Goal: Entertainment & Leisure: Consume media (video, audio)

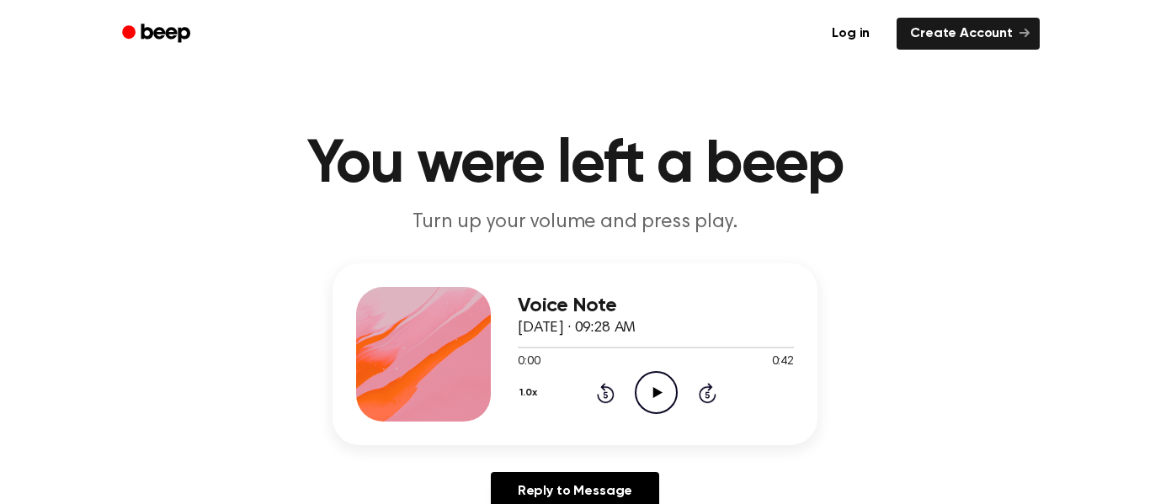
click at [673, 400] on icon "Play Audio" at bounding box center [656, 392] width 43 height 43
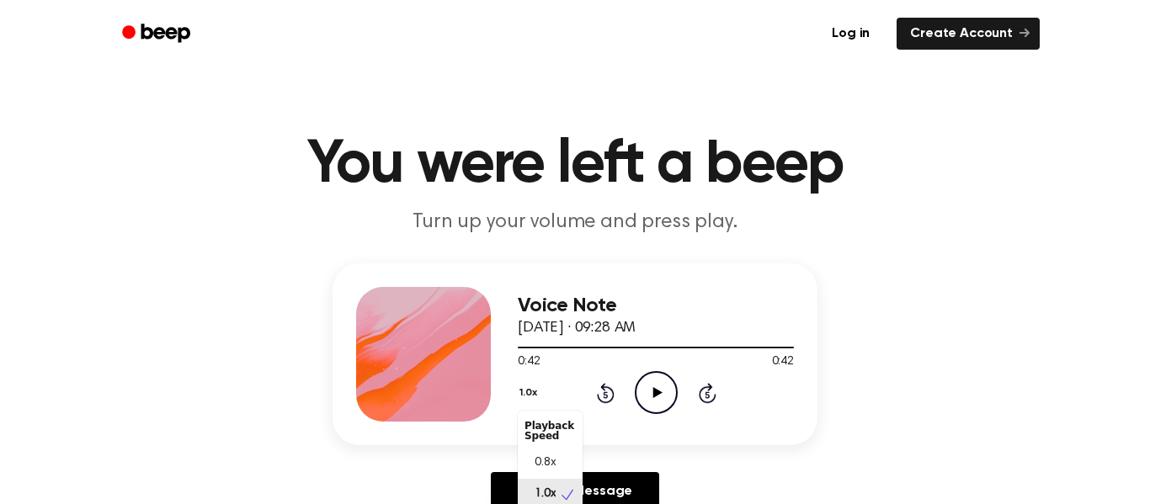
click at [524, 386] on button "1.0x" at bounding box center [530, 393] width 25 height 29
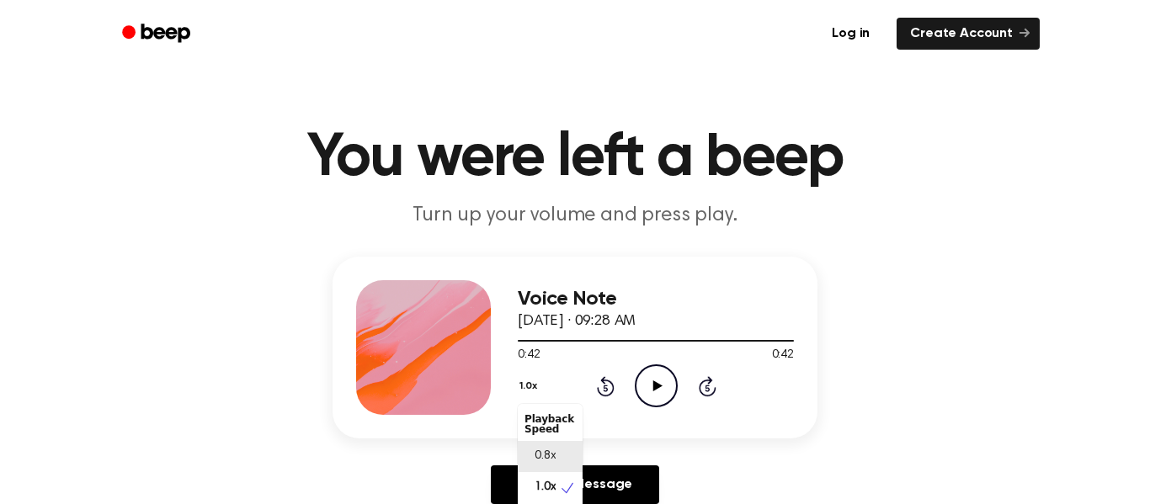
scroll to position [8, 0]
click at [1109, 327] on div "Voice Note [DATE] · 09:28 AM 0:42 0:42 Your browser does not support the [objec…" at bounding box center [575, 387] width 1110 height 261
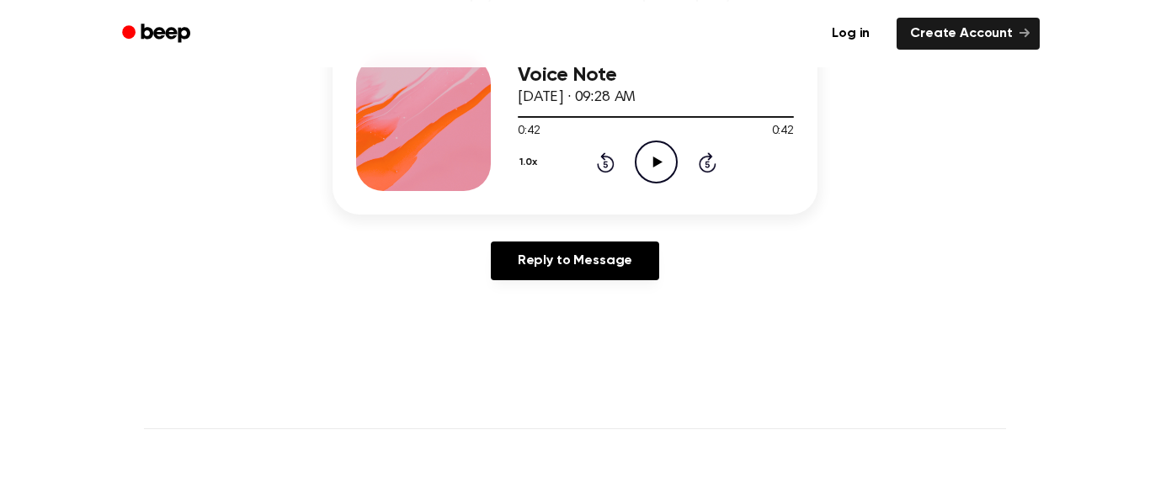
scroll to position [235, 0]
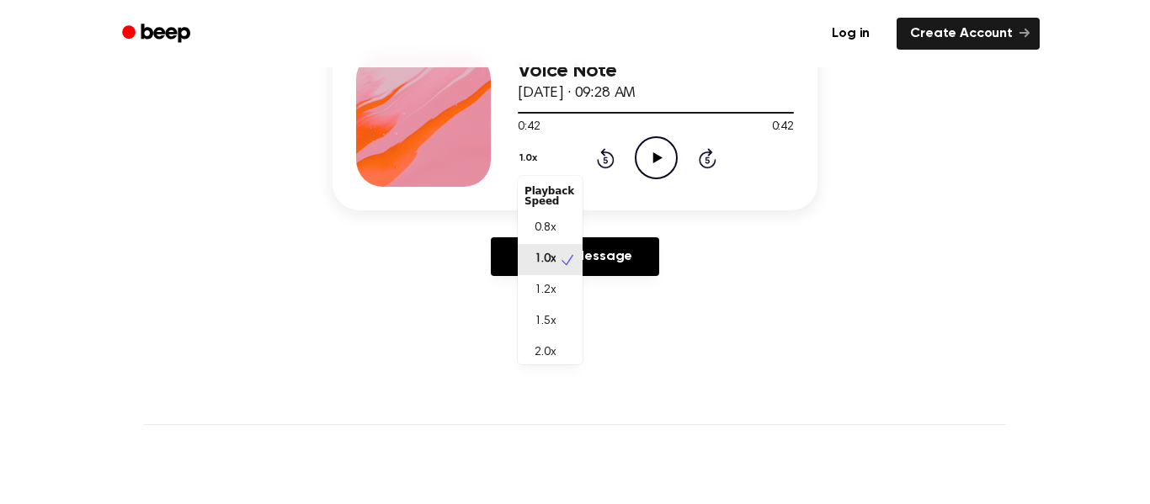
click at [533, 159] on button "1.0x" at bounding box center [530, 158] width 25 height 29
click at [559, 355] on div "2.0x" at bounding box center [550, 353] width 65 height 31
click at [667, 146] on icon "Play Audio" at bounding box center [656, 157] width 43 height 43
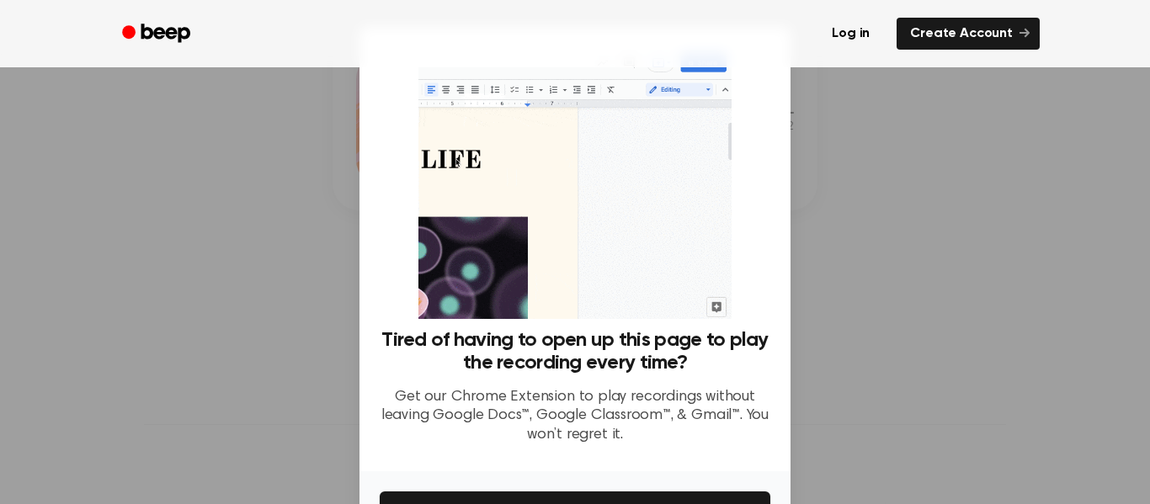
scroll to position [109, 0]
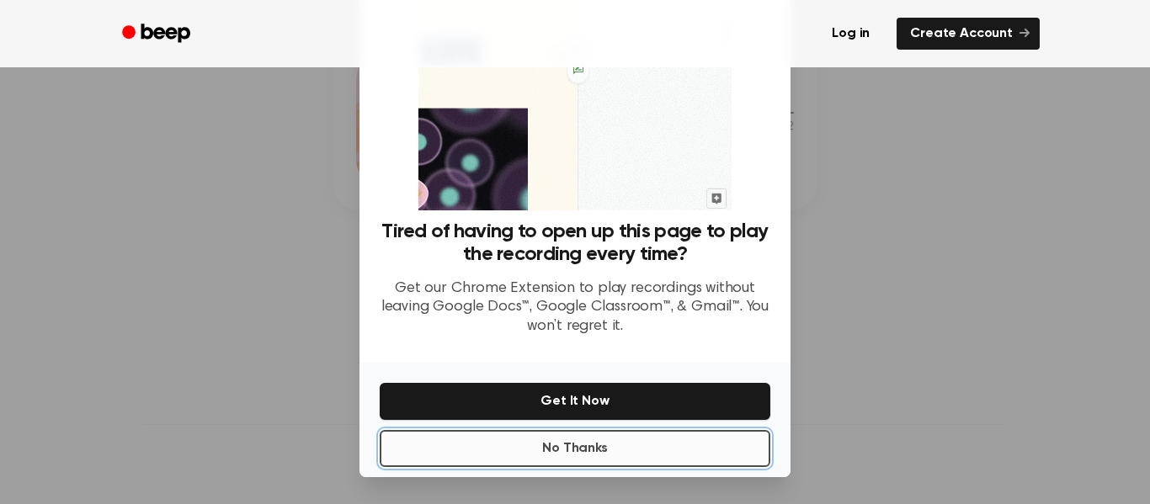
click at [606, 447] on button "No Thanks" at bounding box center [575, 448] width 391 height 37
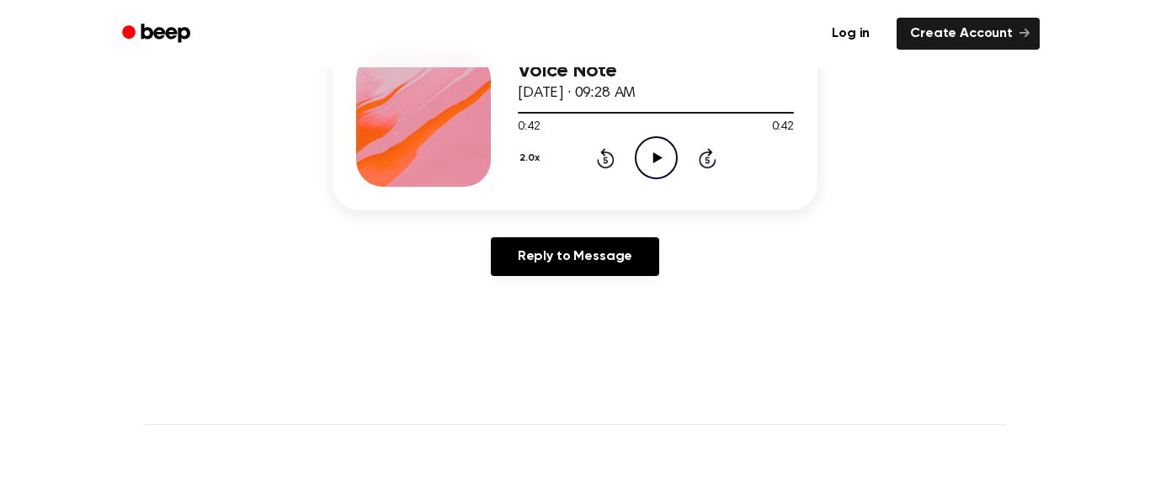
click at [660, 148] on icon "Play Audio" at bounding box center [656, 157] width 43 height 43
click at [660, 148] on icon "Pause Audio" at bounding box center [656, 157] width 43 height 43
